Goal: Task Accomplishment & Management: Use online tool/utility

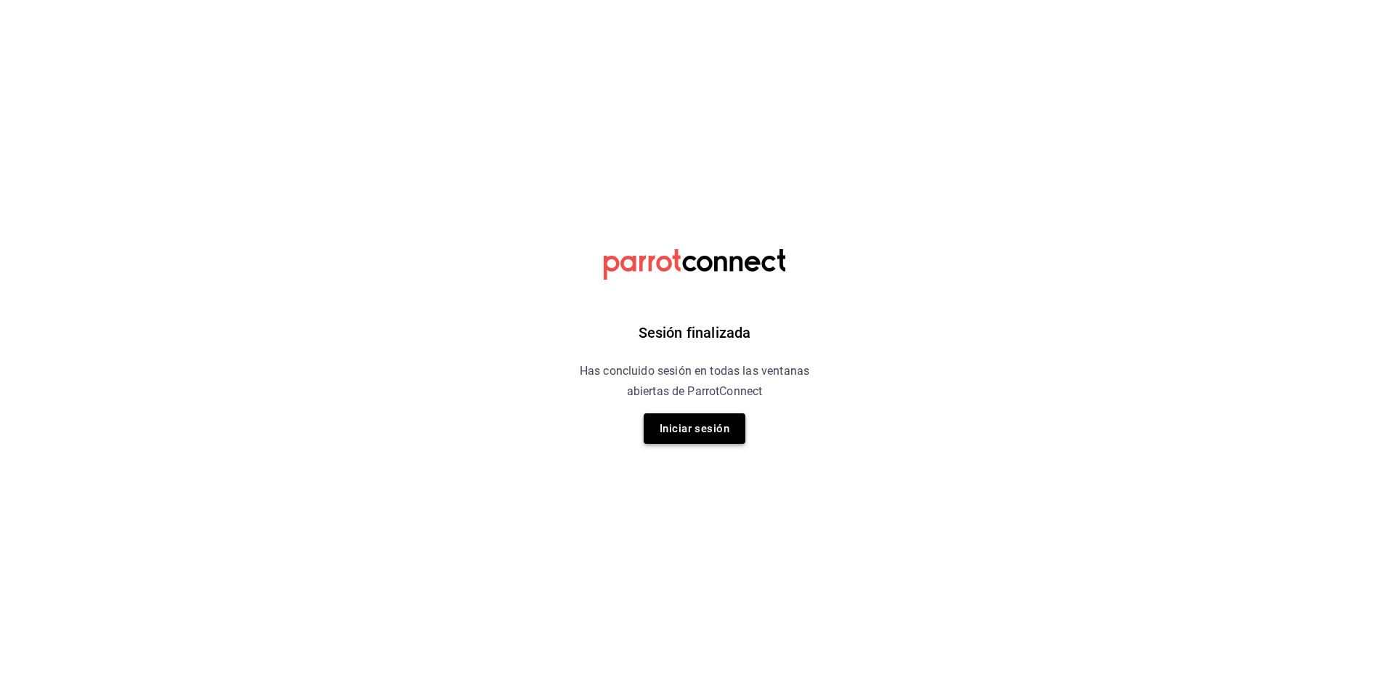
click at [682, 423] on button "Iniciar sesión" at bounding box center [695, 428] width 102 height 31
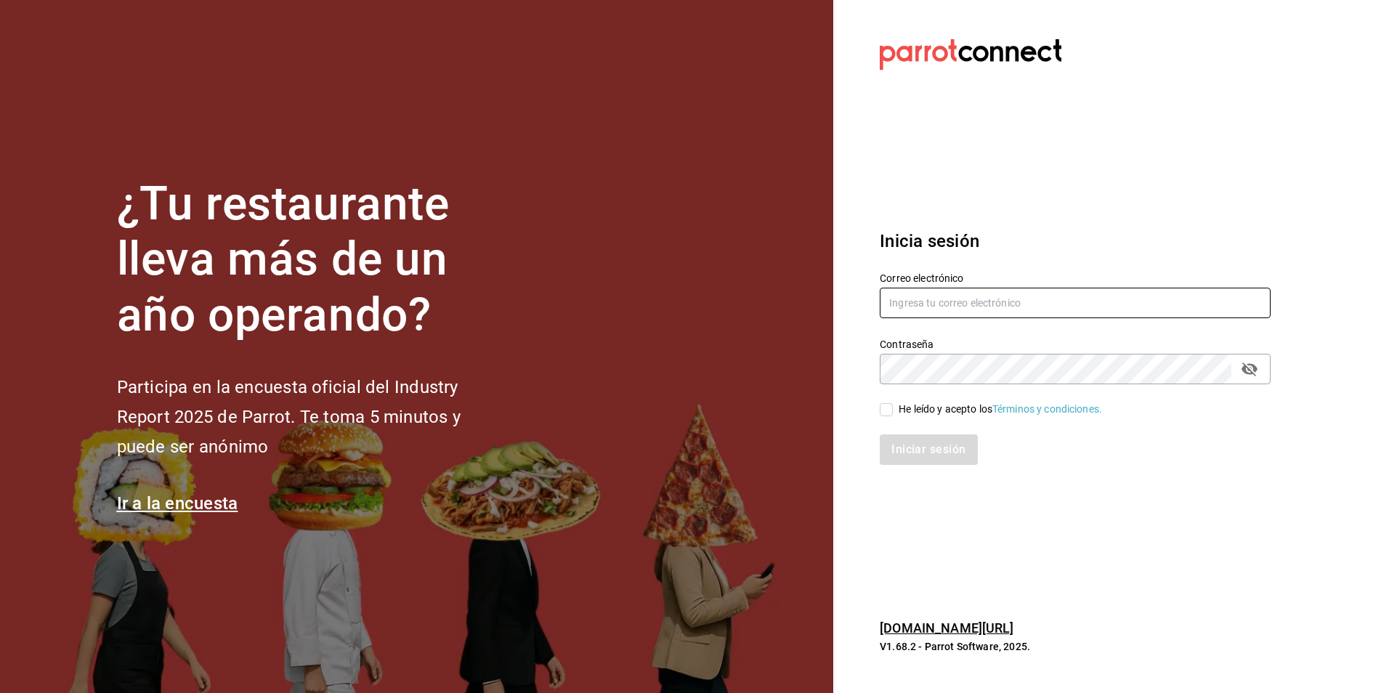
type input "botica@grupocosteno.com"
click at [886, 410] on input "He leído y acepto los Términos y condiciones." at bounding box center [886, 409] width 13 height 13
checkbox input "true"
click at [883, 442] on button "Iniciar sesión" at bounding box center [929, 449] width 99 height 31
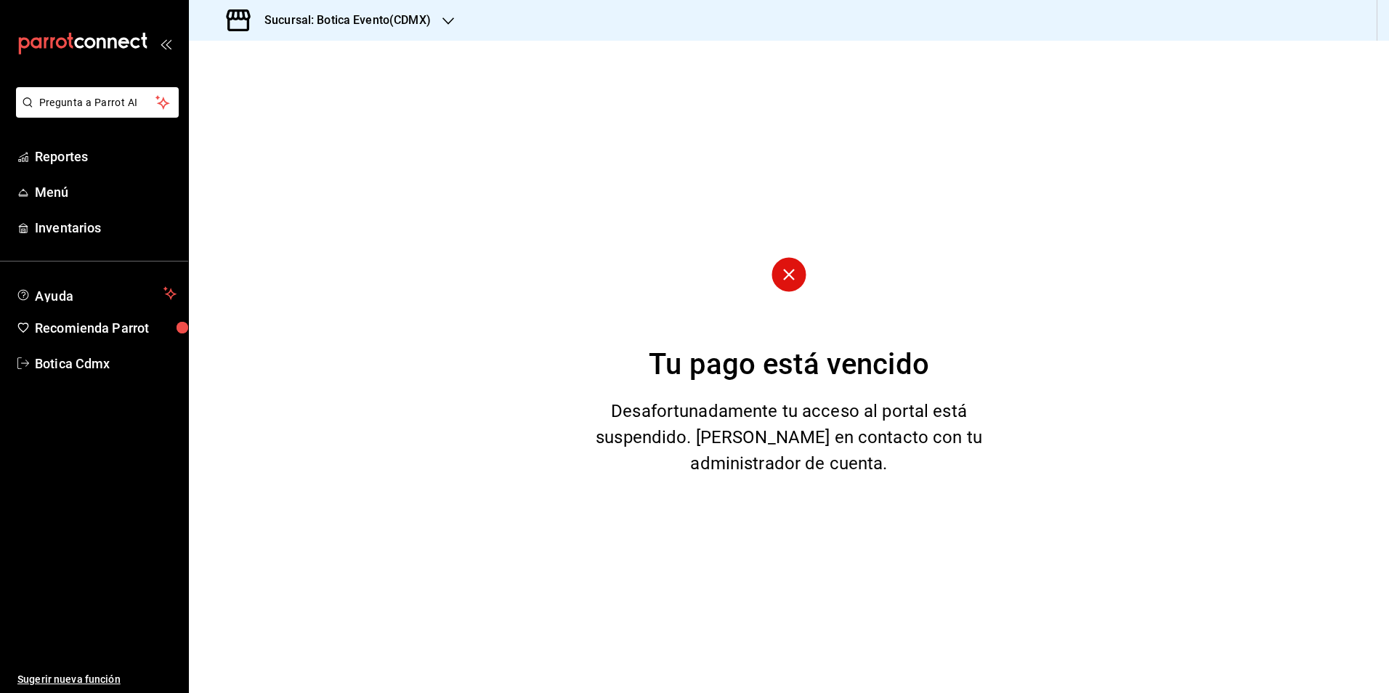
click at [444, 15] on icon "button" at bounding box center [448, 21] width 12 height 12
click at [237, 94] on span "Botica (CDMX)" at bounding box center [235, 95] width 68 height 15
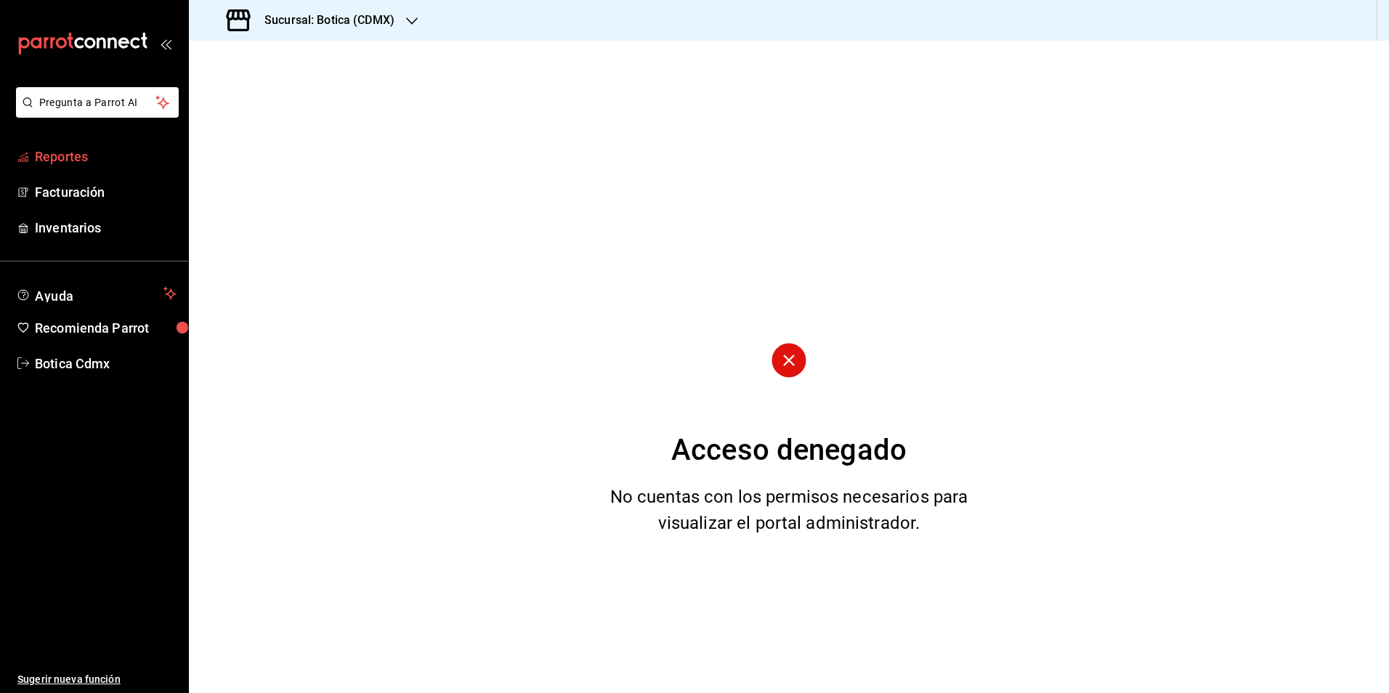
click at [88, 161] on span "Reportes" at bounding box center [106, 157] width 142 height 20
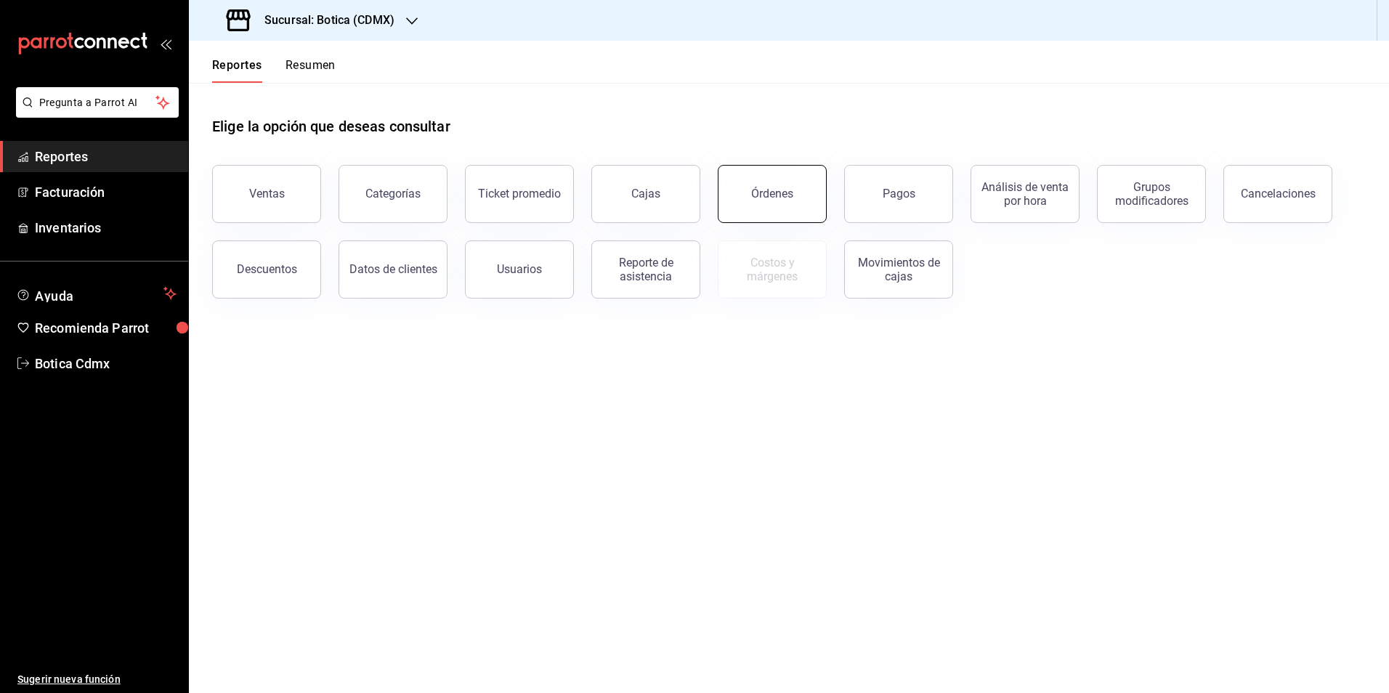
click at [769, 198] on div "Órdenes" at bounding box center [772, 194] width 42 height 14
